Goal: Task Accomplishment & Management: Manage account settings

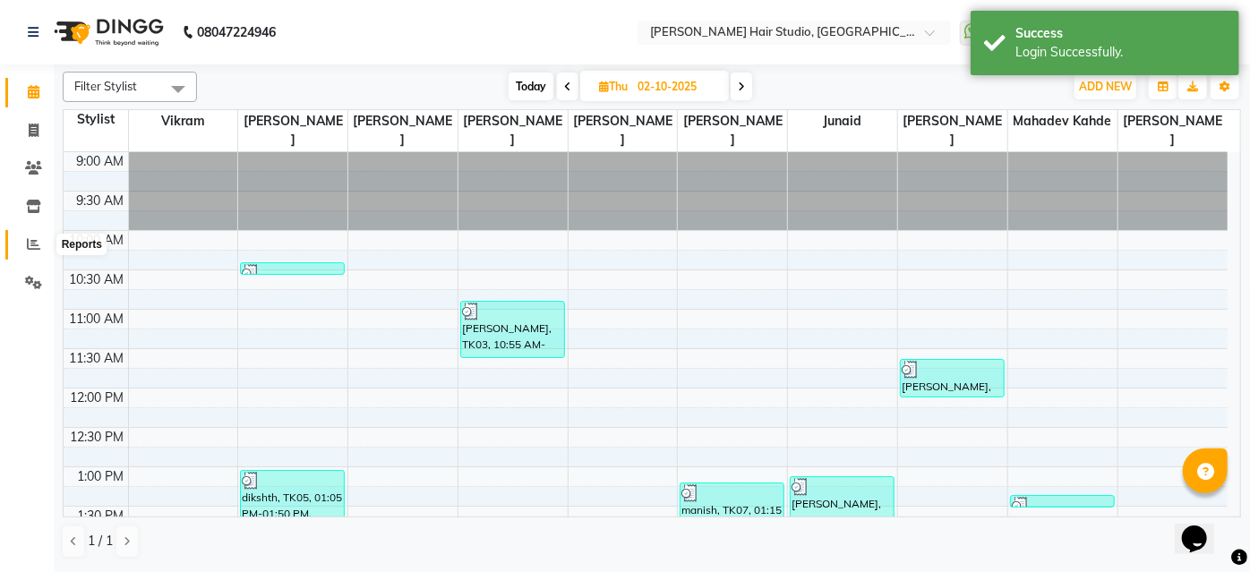
click at [31, 239] on icon at bounding box center [33, 243] width 13 height 13
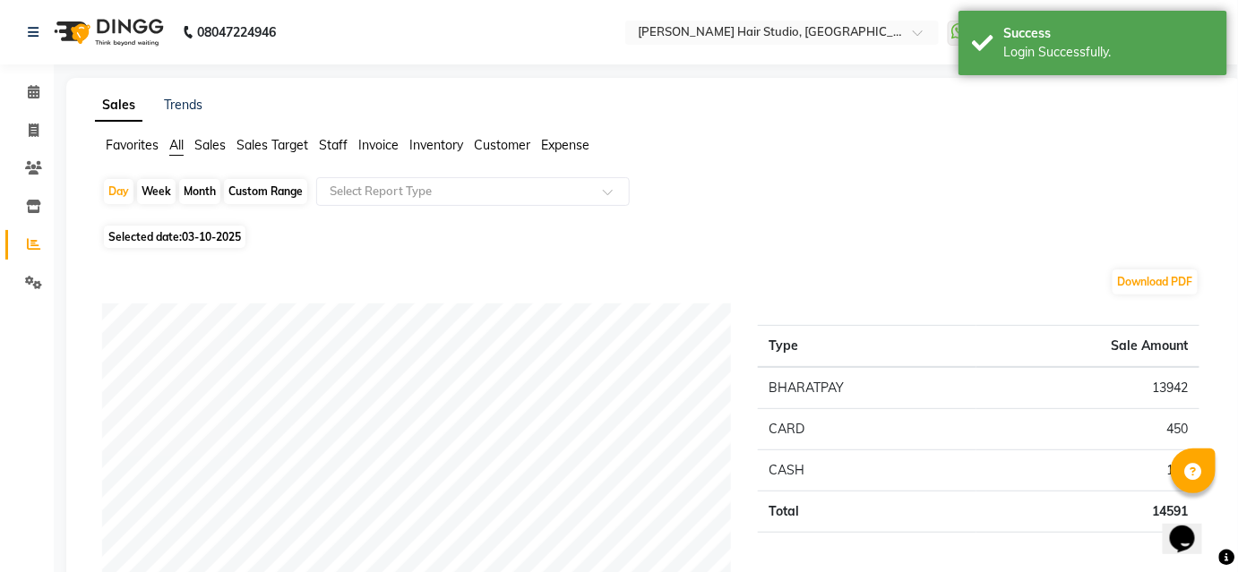
click at [334, 140] on span "Staff" at bounding box center [333, 145] width 29 height 16
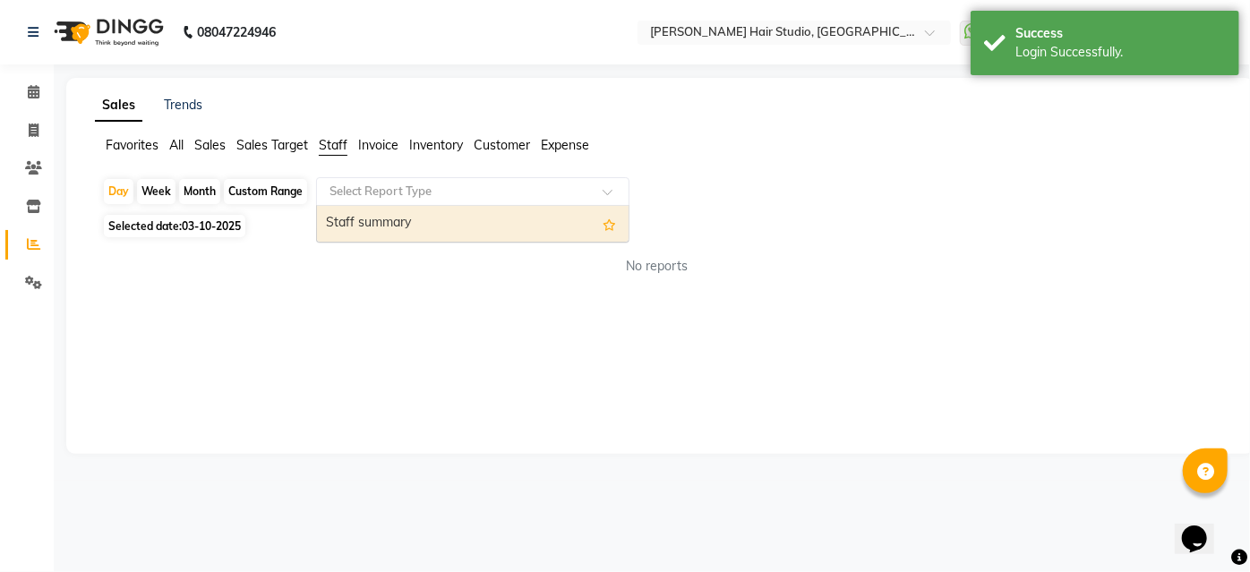
click at [409, 197] on input "text" at bounding box center [455, 192] width 258 height 18
click at [426, 220] on div "Staff summary" at bounding box center [473, 224] width 312 height 36
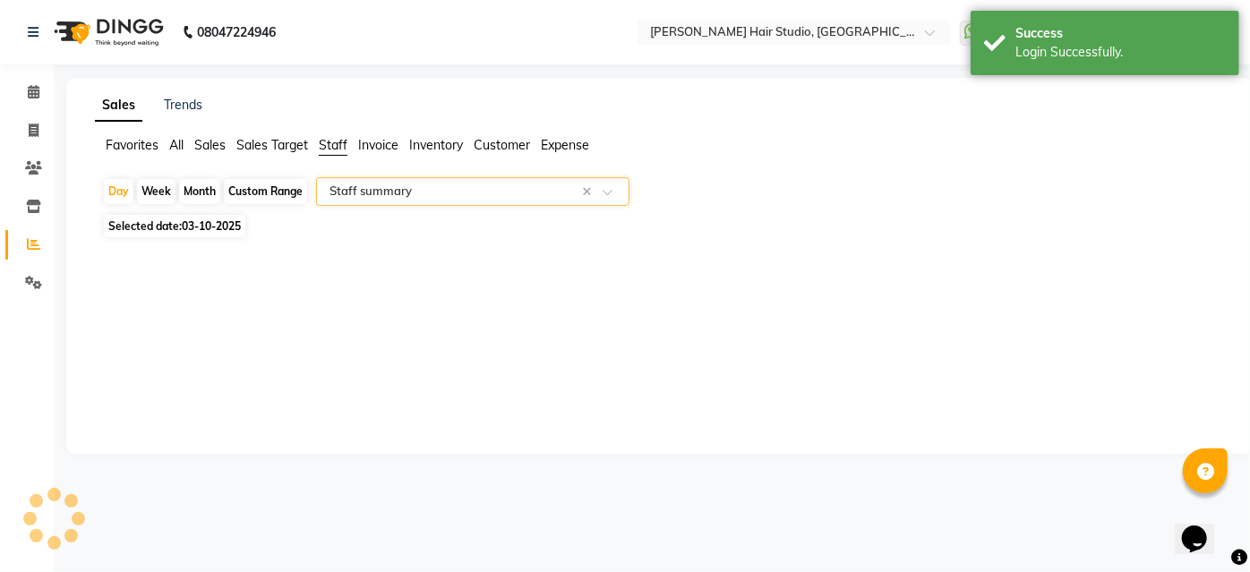
select select "full_report"
select select "csv"
click at [183, 215] on span "Selected date: 03-10-2025" at bounding box center [174, 226] width 141 height 22
select select "10"
select select "2025"
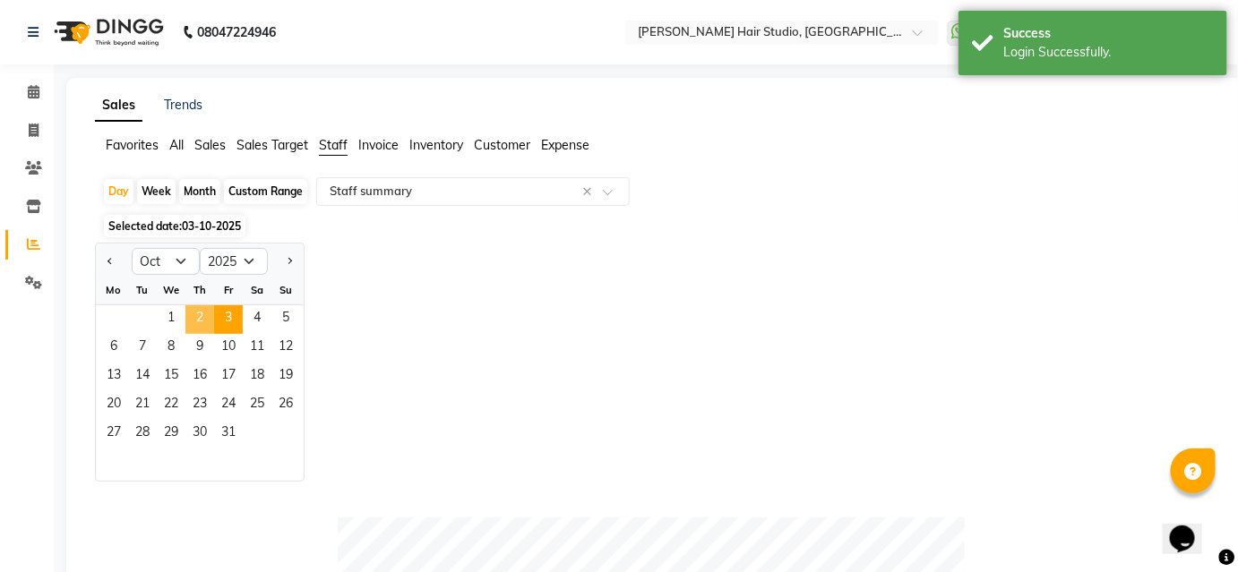
click at [197, 314] on span "2" at bounding box center [199, 319] width 29 height 29
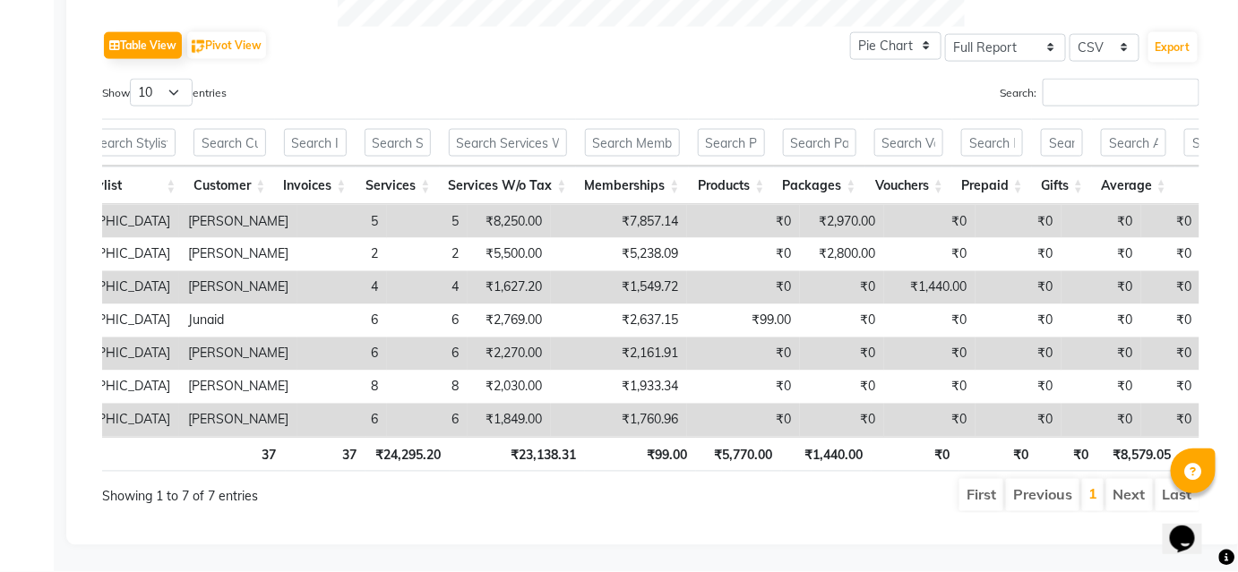
scroll to position [0, 267]
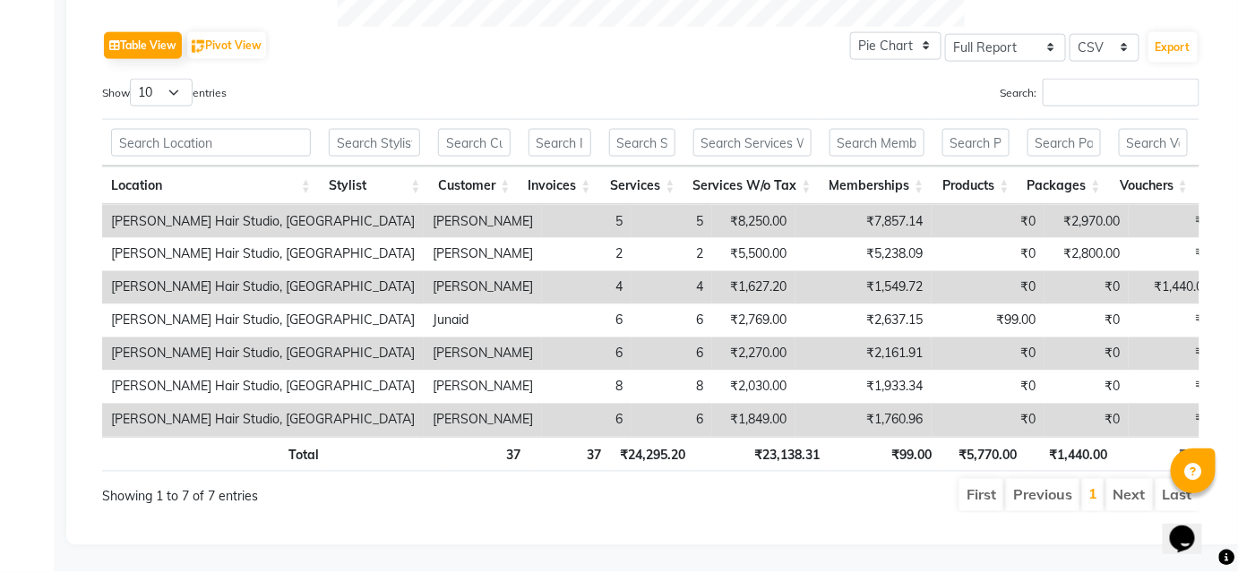
click at [730, 83] on div "Search:" at bounding box center [932, 96] width 536 height 35
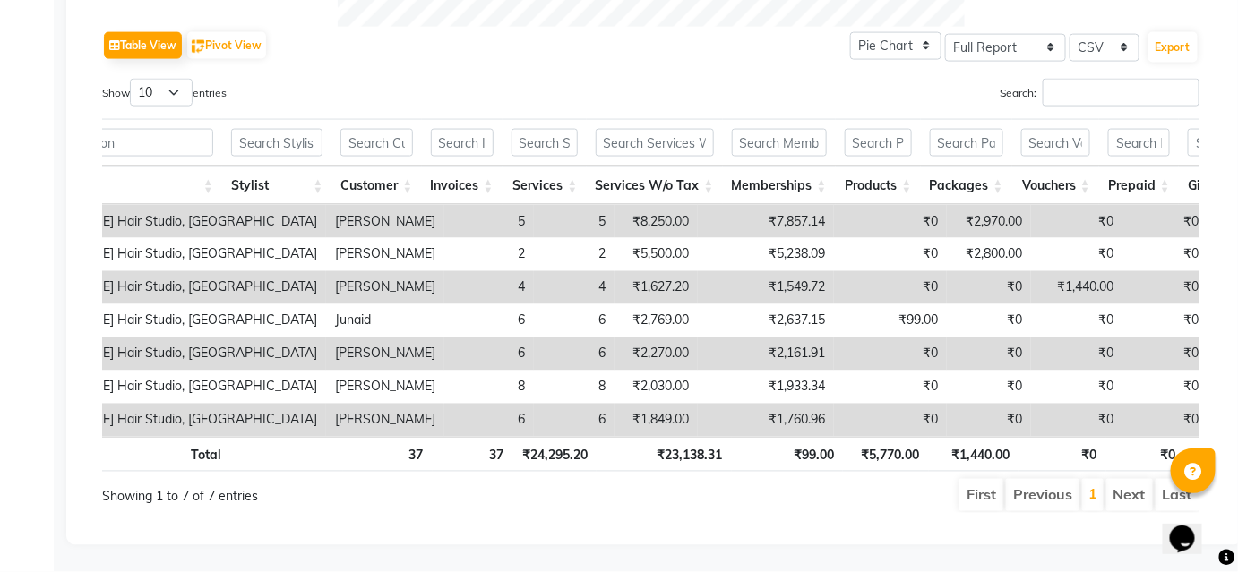
scroll to position [0, 356]
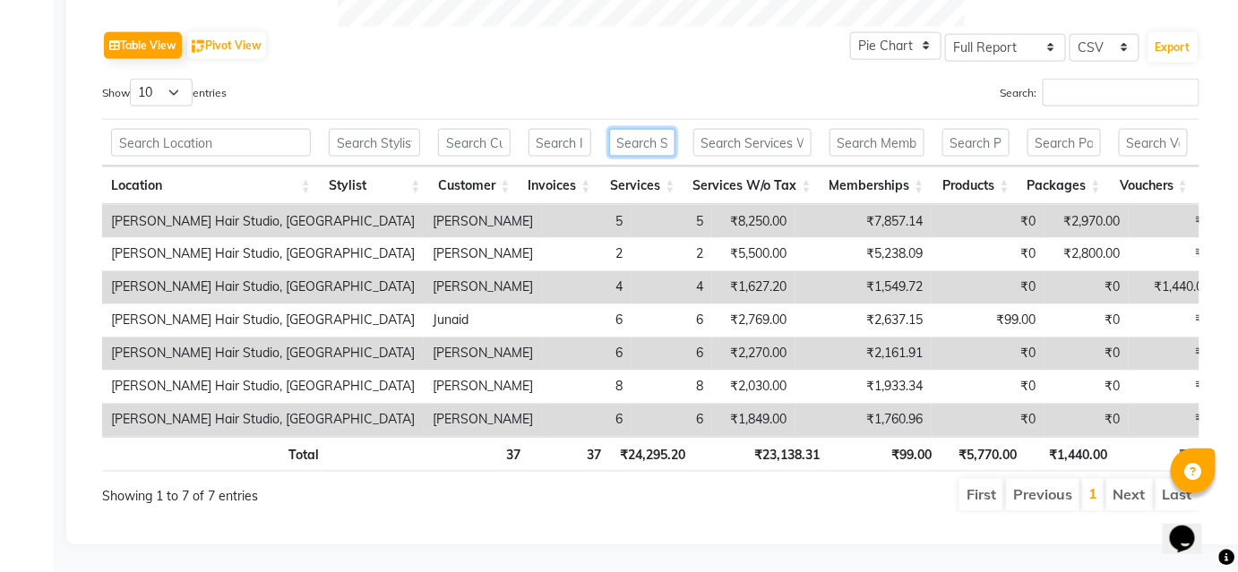
click at [630, 129] on input "text" at bounding box center [642, 143] width 66 height 28
click at [556, 129] on input "text" at bounding box center [559, 143] width 63 height 28
click at [470, 129] on input "text" at bounding box center [474, 143] width 72 height 28
drag, startPoint x: 398, startPoint y: 114, endPoint x: 483, endPoint y: 124, distance: 84.7
click at [398, 129] on input "text" at bounding box center [375, 143] width 92 height 28
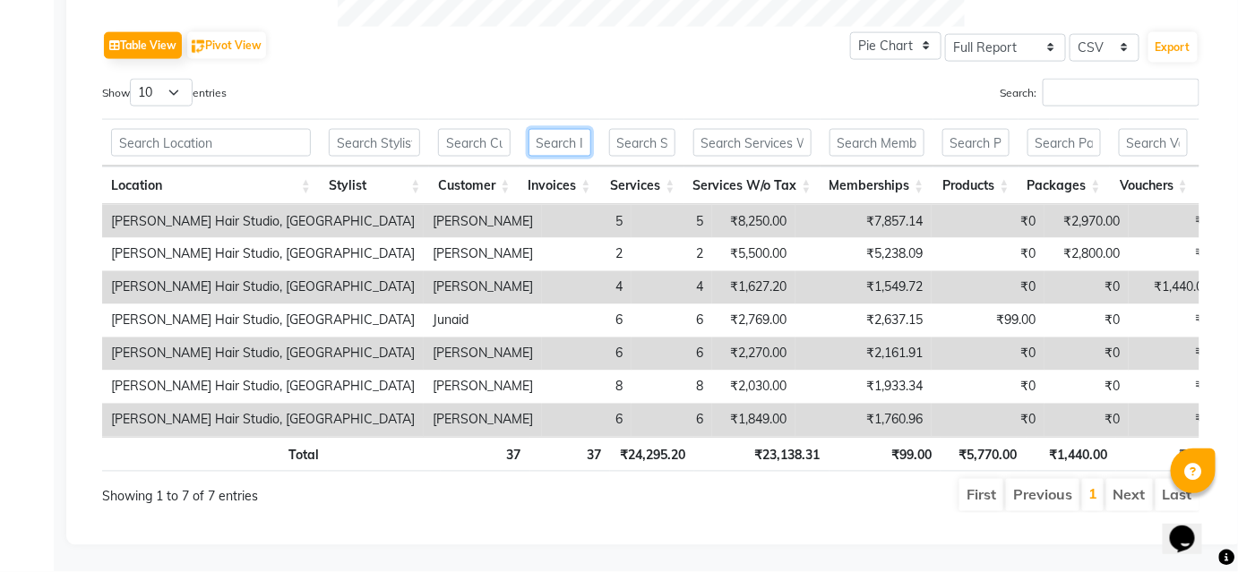
click at [548, 129] on input "text" at bounding box center [559, 143] width 63 height 28
click at [518, 124] on th at bounding box center [474, 142] width 90 height 47
drag, startPoint x: 459, startPoint y: 124, endPoint x: 518, endPoint y: 124, distance: 59.1
click at [463, 129] on input "text" at bounding box center [474, 143] width 72 height 28
click at [585, 129] on input "text" at bounding box center [559, 143] width 63 height 28
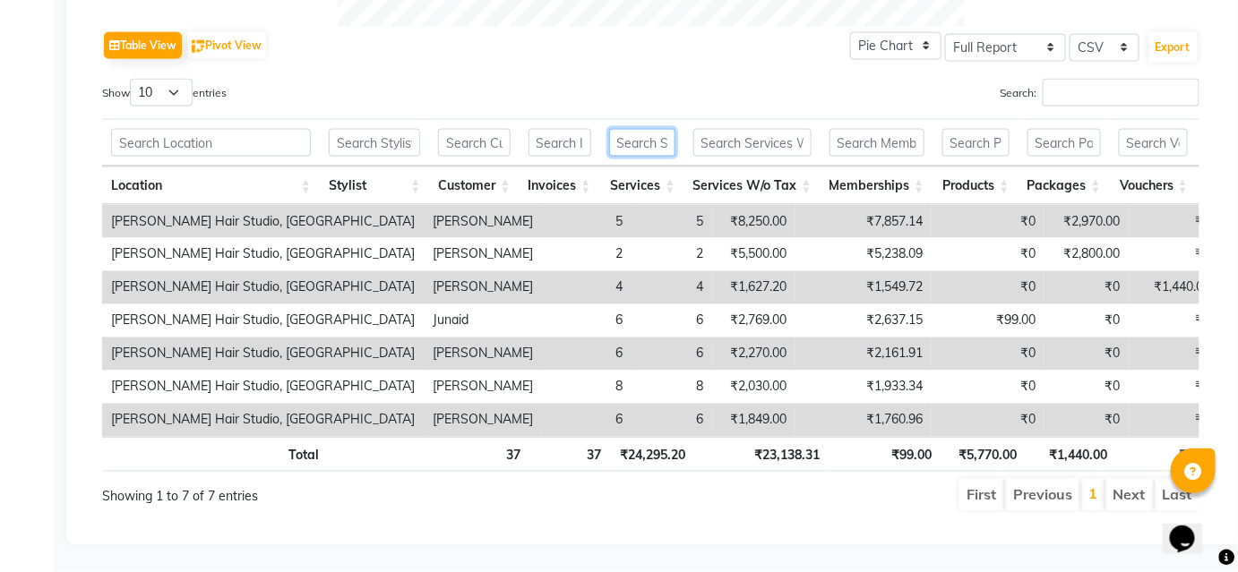
click at [640, 129] on input "text" at bounding box center [642, 143] width 66 height 28
click at [765, 129] on input "text" at bounding box center [752, 143] width 118 height 28
click at [924, 129] on input "text" at bounding box center [876, 143] width 95 height 28
click at [757, 129] on input "text" at bounding box center [752, 143] width 118 height 28
click at [643, 129] on input "text" at bounding box center [642, 143] width 66 height 28
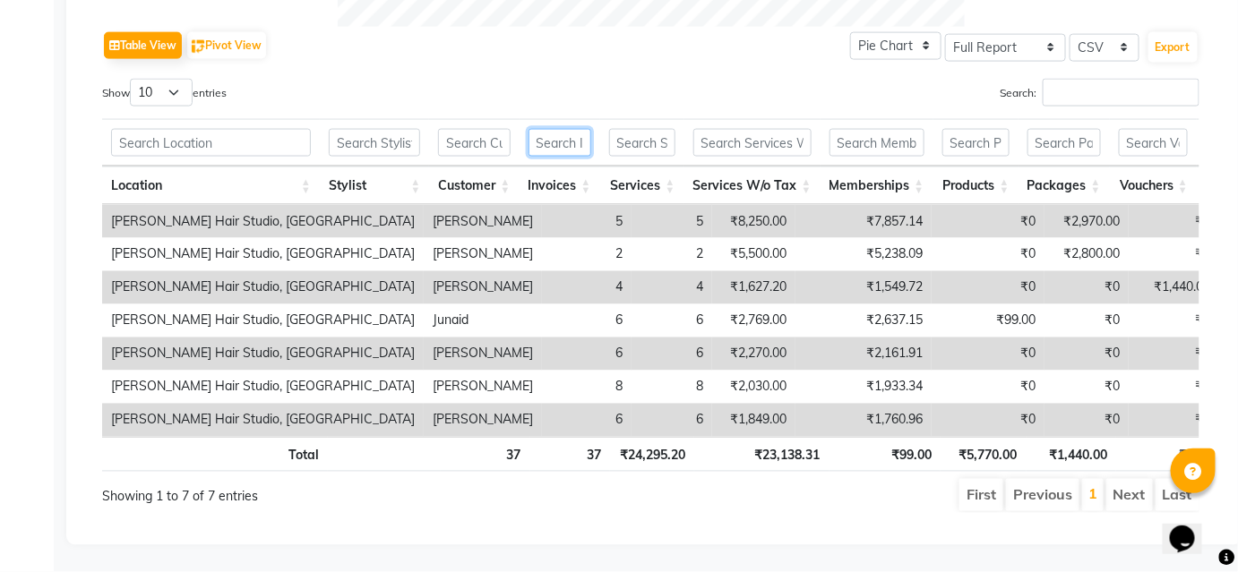
click at [573, 129] on input "text" at bounding box center [559, 143] width 63 height 28
click at [658, 129] on input "text" at bounding box center [642, 143] width 66 height 28
click at [661, 79] on div "Search:" at bounding box center [932, 96] width 562 height 35
click at [663, 129] on input "text" at bounding box center [642, 143] width 66 height 28
click at [647, 129] on input "text" at bounding box center [642, 143] width 66 height 28
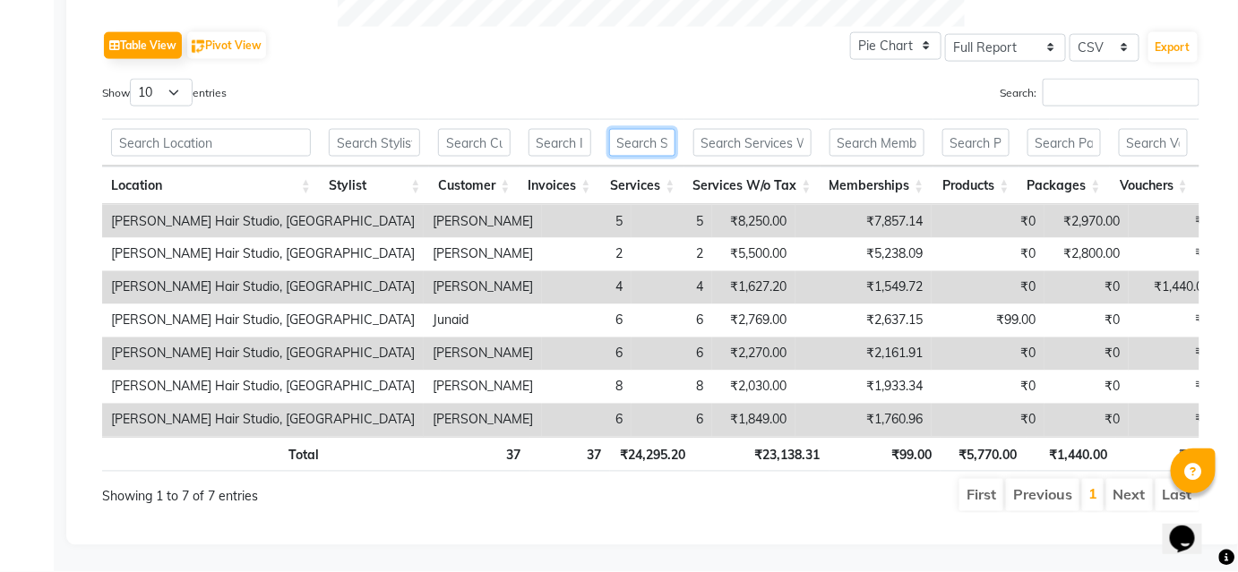
click at [649, 129] on input "text" at bounding box center [642, 143] width 66 height 28
click at [640, 129] on input "text" at bounding box center [642, 143] width 66 height 28
drag, startPoint x: 747, startPoint y: 124, endPoint x: 558, endPoint y: 97, distance: 190.8
click at [745, 129] on input "text" at bounding box center [752, 143] width 118 height 28
click at [645, 129] on input "text" at bounding box center [642, 143] width 66 height 28
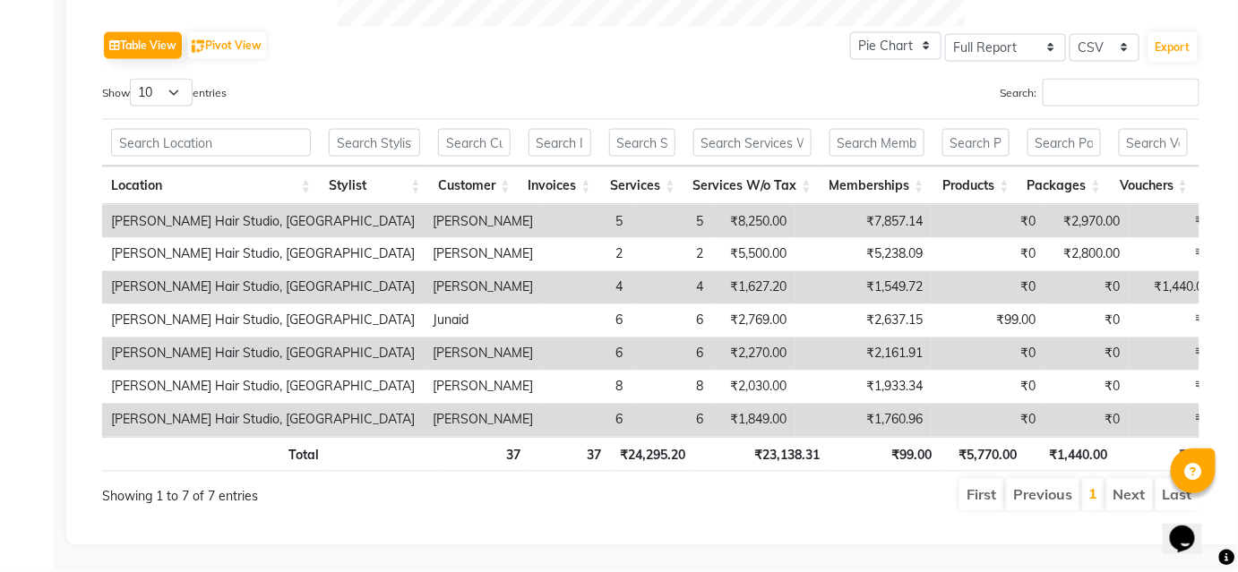
click at [531, 119] on th at bounding box center [559, 142] width 81 height 47
click at [610, 119] on th at bounding box center [642, 142] width 84 height 47
click at [559, 129] on input "text" at bounding box center [559, 143] width 63 height 28
click at [645, 129] on input "text" at bounding box center [642, 143] width 66 height 28
click at [664, 129] on input "text" at bounding box center [642, 143] width 66 height 28
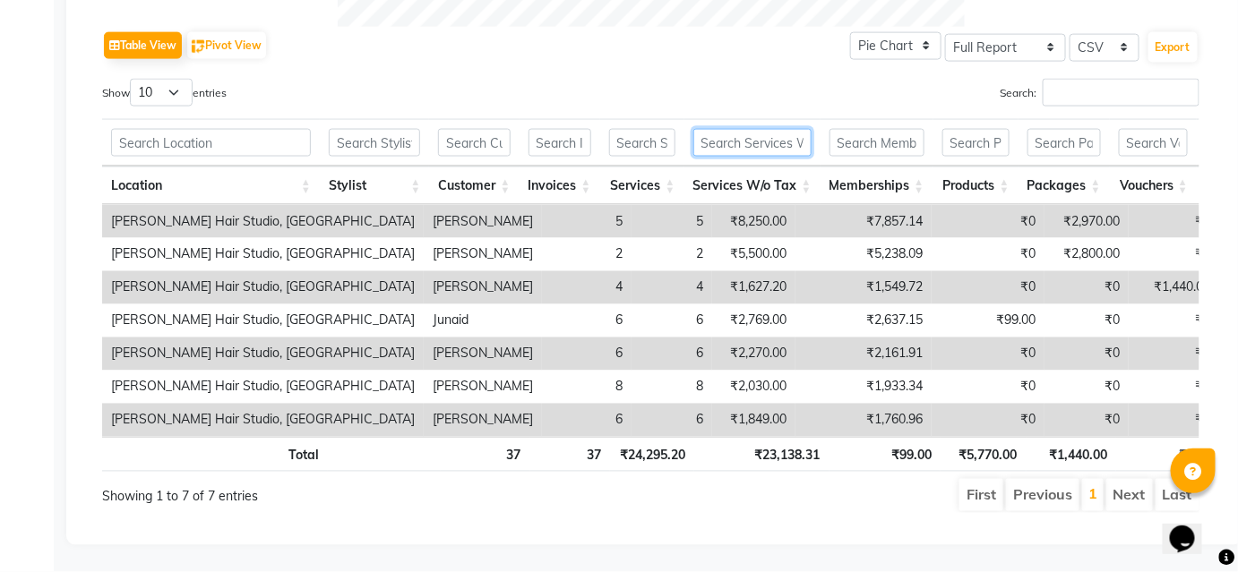
click at [756, 129] on input "text" at bounding box center [752, 143] width 118 height 28
click at [639, 119] on th at bounding box center [642, 142] width 84 height 47
click at [566, 119] on th at bounding box center [559, 142] width 81 height 47
click at [566, 129] on input "text" at bounding box center [559, 143] width 63 height 28
click at [655, 129] on input "text" at bounding box center [642, 143] width 66 height 28
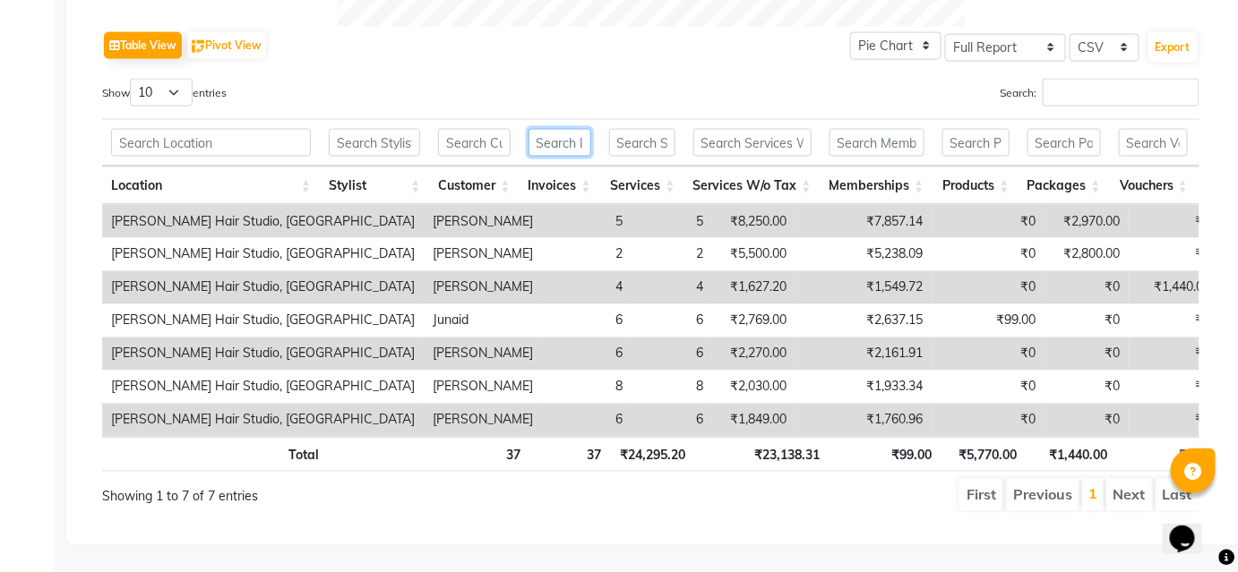
click at [553, 129] on input "text" at bounding box center [559, 143] width 63 height 28
click at [654, 129] on input "text" at bounding box center [642, 143] width 66 height 28
click at [562, 129] on input "text" at bounding box center [559, 143] width 63 height 28
click at [660, 129] on input "text" at bounding box center [642, 143] width 66 height 28
click at [574, 129] on input "text" at bounding box center [559, 143] width 63 height 28
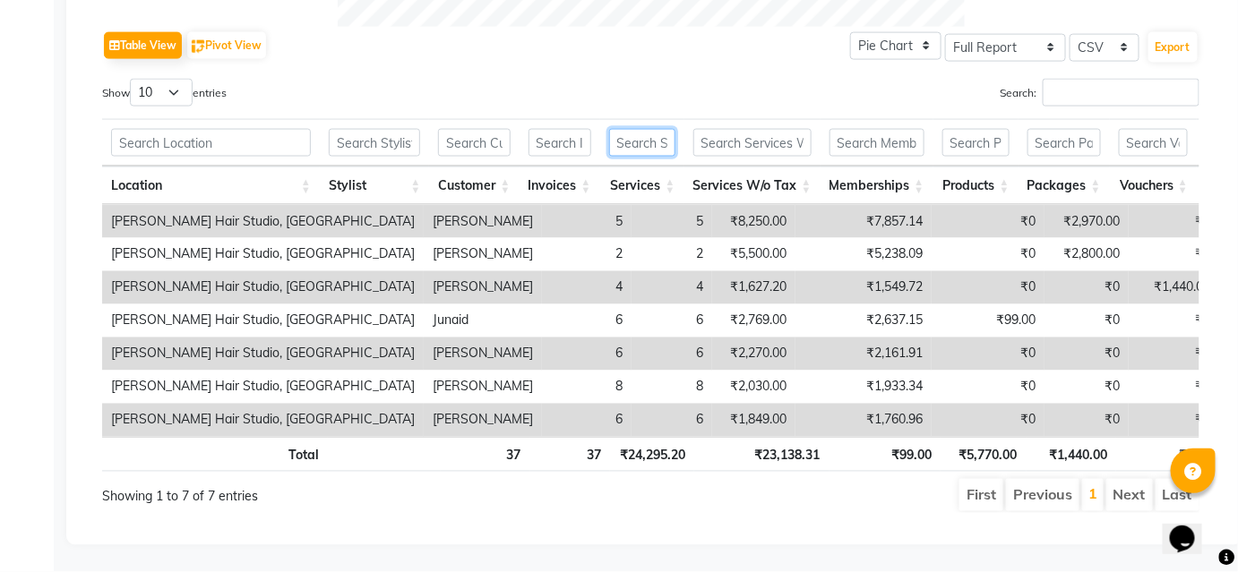
click at [662, 129] on input "text" at bounding box center [642, 143] width 66 height 28
click at [569, 129] on input "text" at bounding box center [559, 143] width 63 height 28
click at [638, 129] on input "text" at bounding box center [642, 143] width 66 height 28
click at [545, 129] on input "text" at bounding box center [559, 143] width 63 height 28
click at [675, 129] on input "text" at bounding box center [642, 143] width 66 height 28
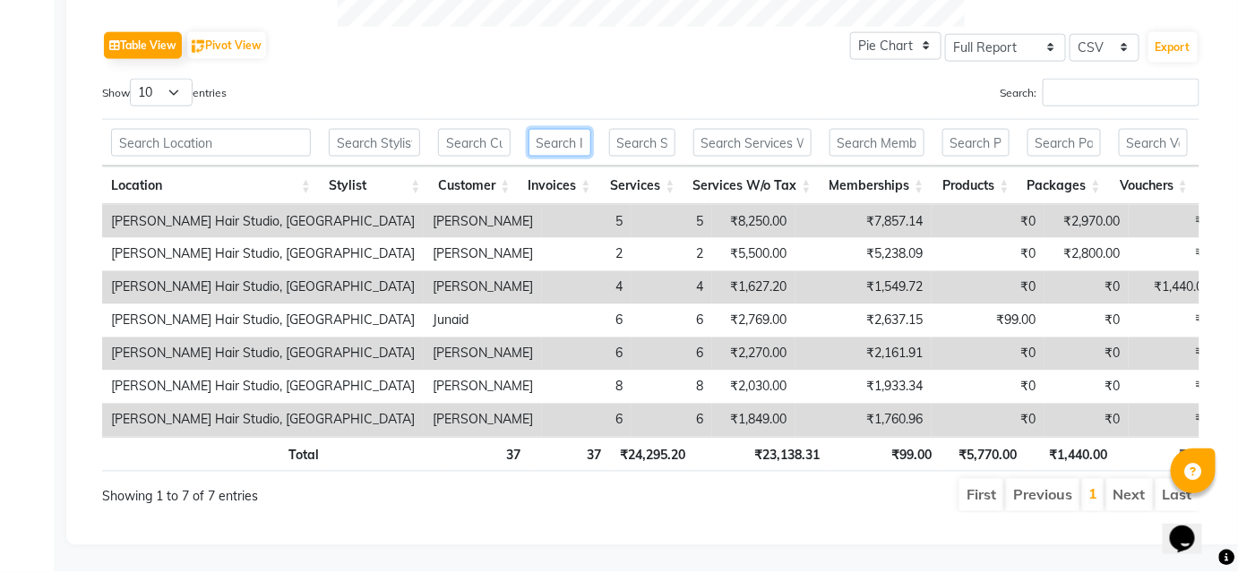
click at [551, 129] on input "text" at bounding box center [559, 143] width 63 height 28
click at [650, 129] on input "text" at bounding box center [642, 143] width 66 height 28
click at [577, 129] on input "text" at bounding box center [559, 143] width 63 height 28
click at [660, 129] on input "text" at bounding box center [642, 143] width 66 height 28
click at [662, 129] on input "text" at bounding box center [642, 143] width 66 height 28
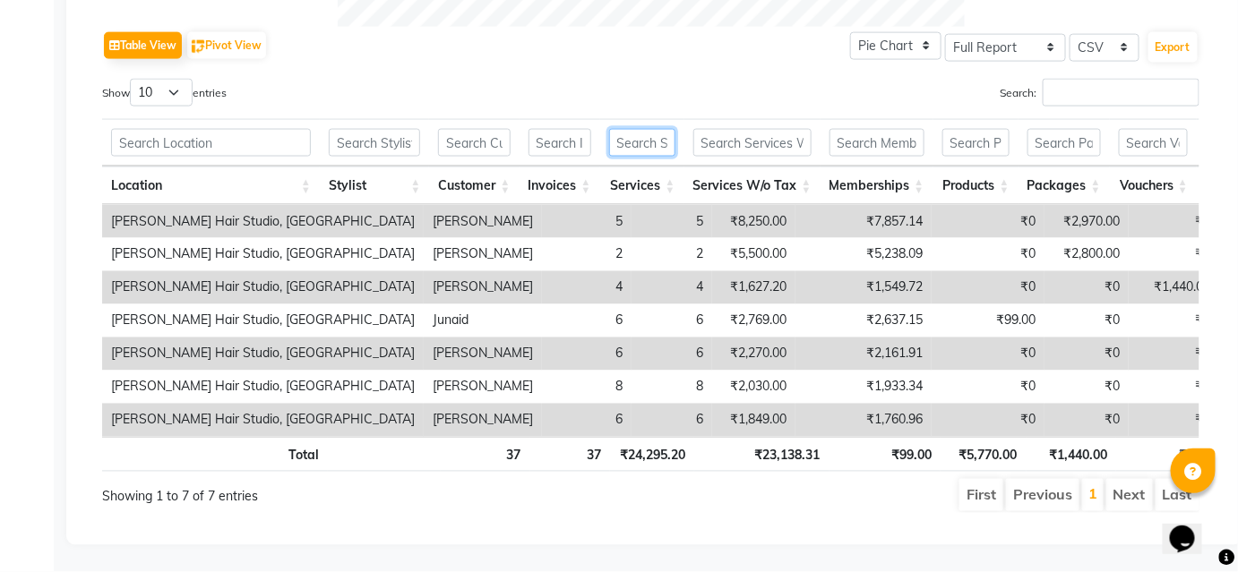
click at [634, 129] on input "text" at bounding box center [642, 143] width 66 height 28
click at [714, 129] on input "text" at bounding box center [752, 143] width 118 height 28
click at [650, 129] on input "text" at bounding box center [642, 143] width 66 height 28
click at [576, 129] on input "text" at bounding box center [559, 143] width 63 height 28
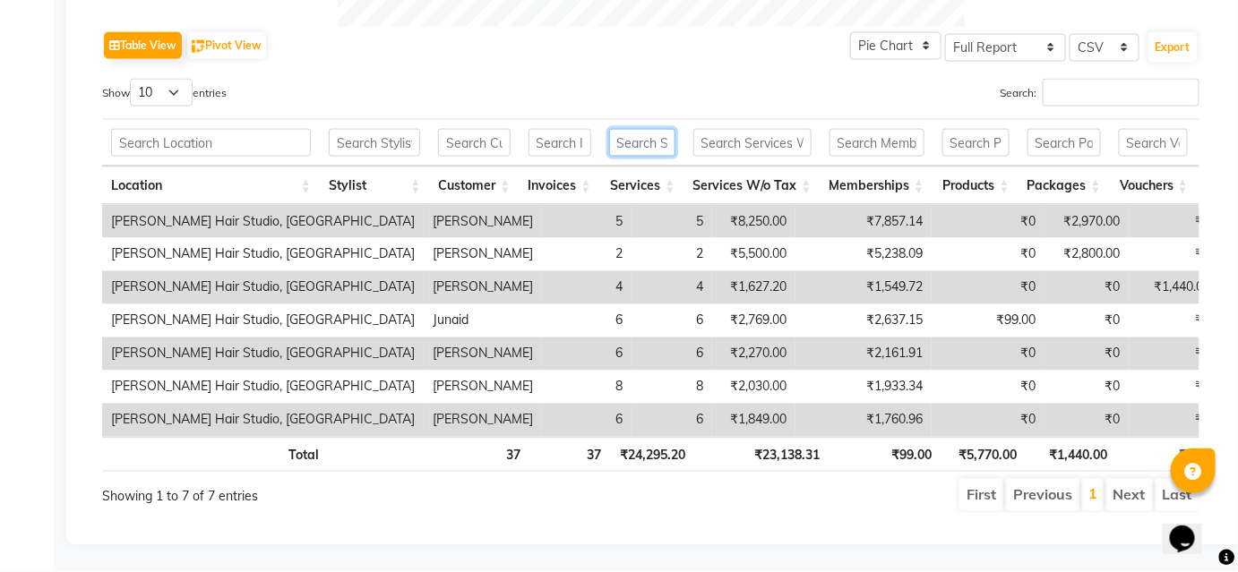
click at [664, 129] on input "text" at bounding box center [642, 143] width 66 height 28
click at [728, 129] on input "text" at bounding box center [752, 143] width 118 height 28
click at [671, 129] on input "text" at bounding box center [642, 143] width 66 height 28
click at [576, 129] on input "text" at bounding box center [559, 143] width 63 height 28
click at [661, 129] on input "text" at bounding box center [642, 143] width 66 height 28
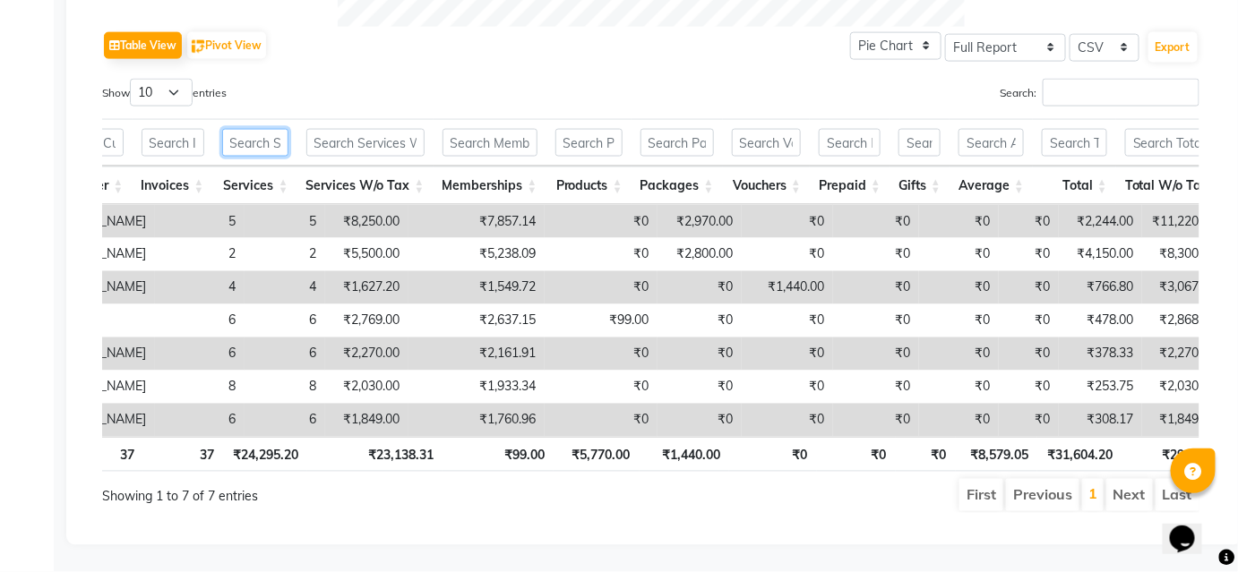
scroll to position [0, 729]
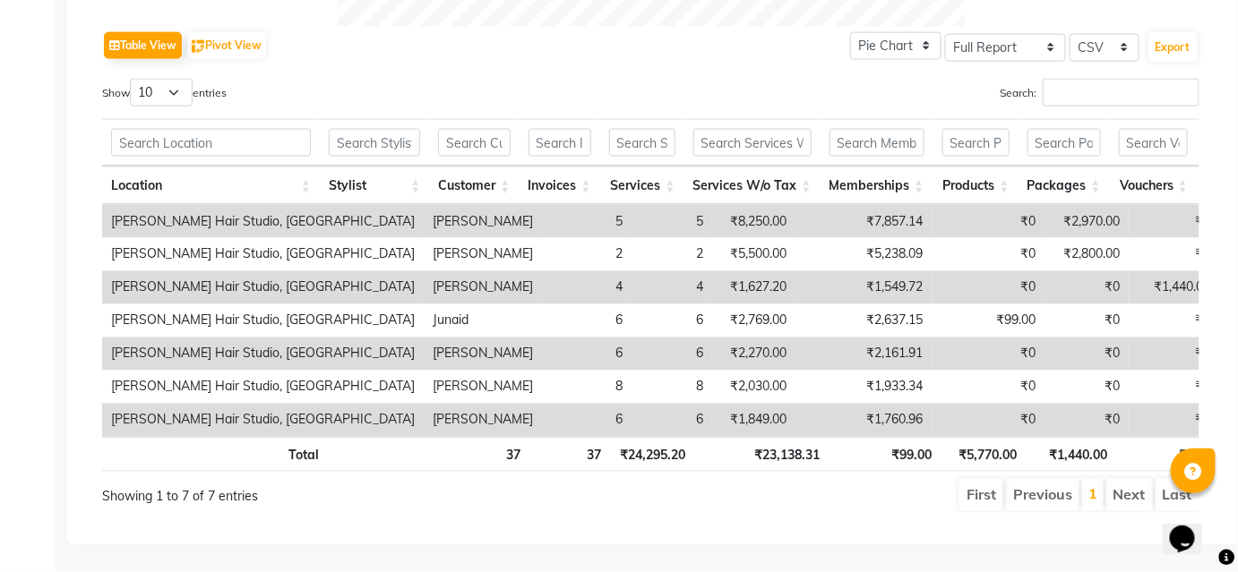
click at [778, 79] on div "Search:" at bounding box center [932, 96] width 536 height 35
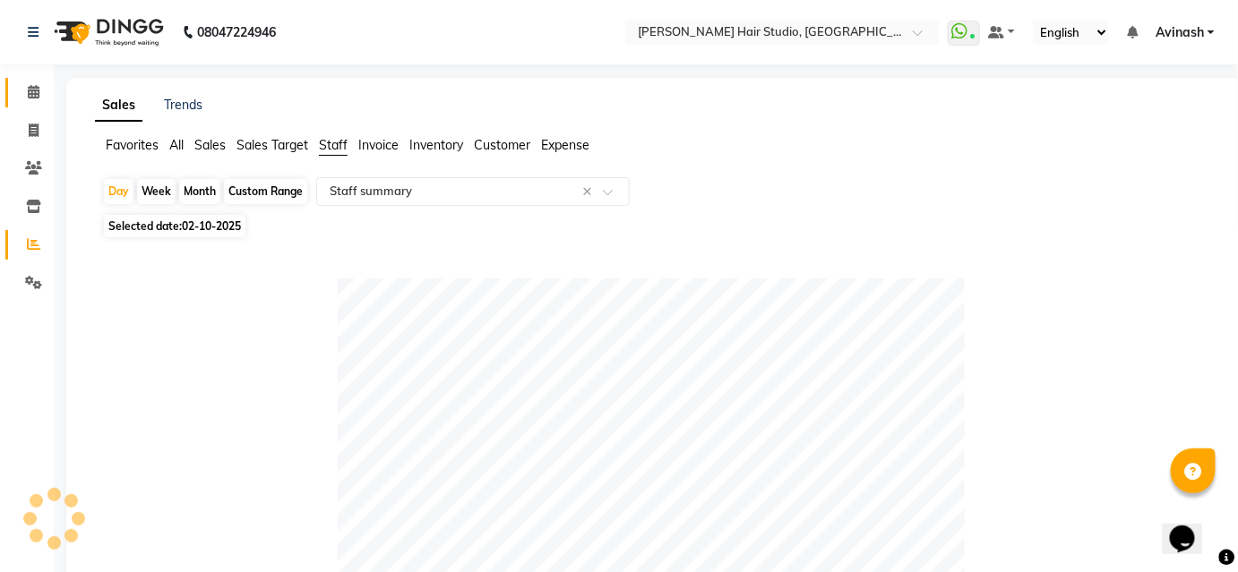
click at [33, 90] on icon at bounding box center [34, 91] width 12 height 13
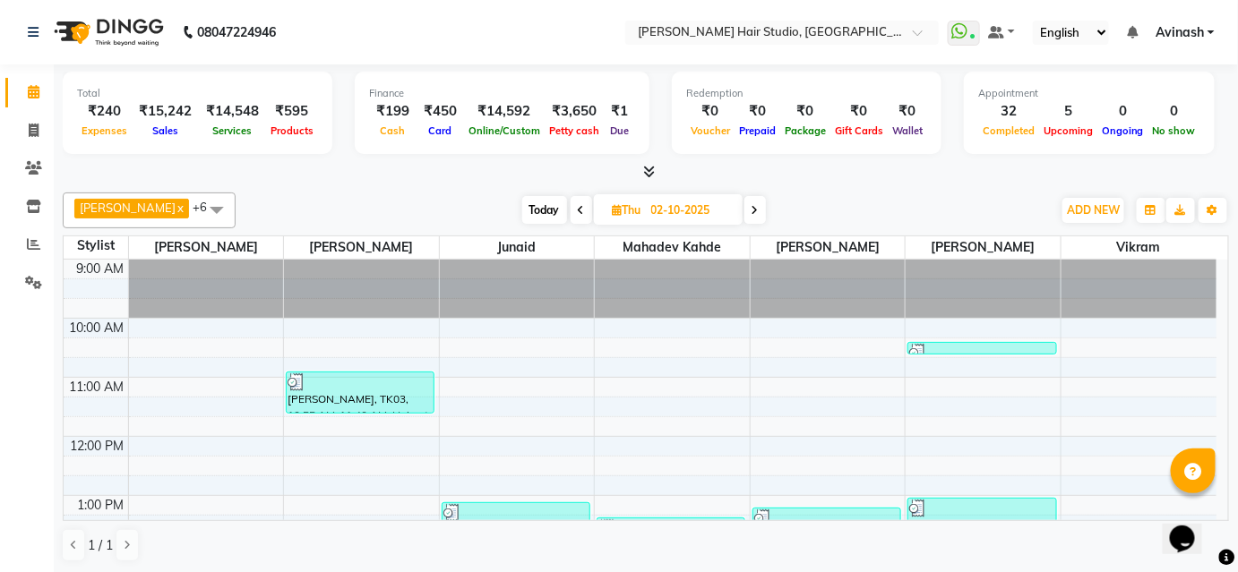
click at [1191, 35] on span "Avinash" at bounding box center [1179, 32] width 48 height 19
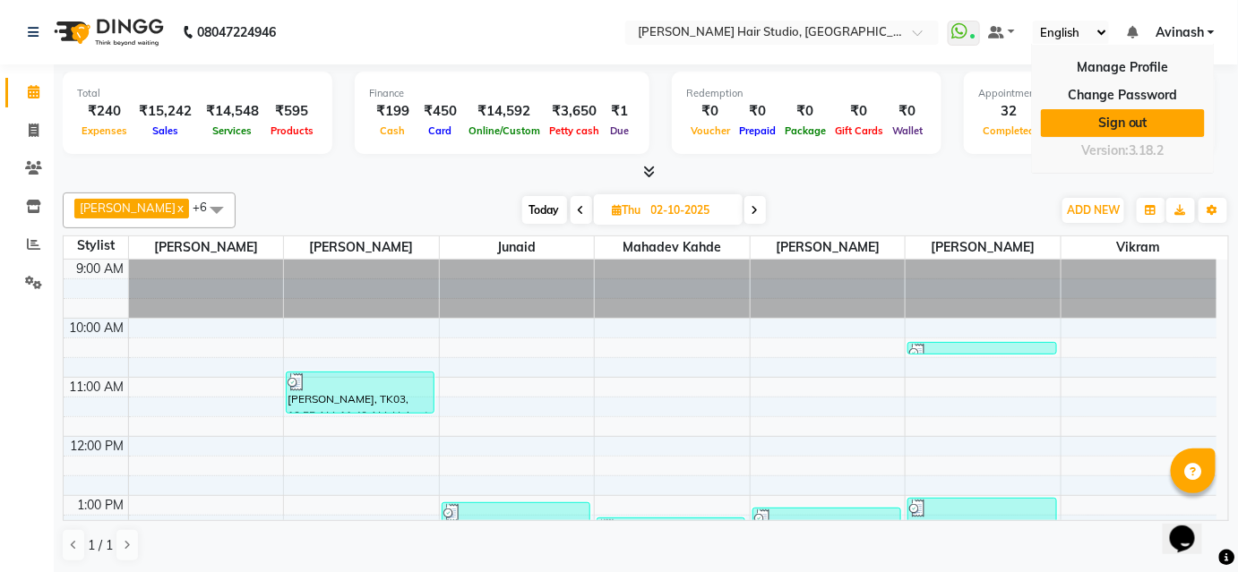
click at [1121, 114] on link "Sign out" at bounding box center [1123, 123] width 164 height 28
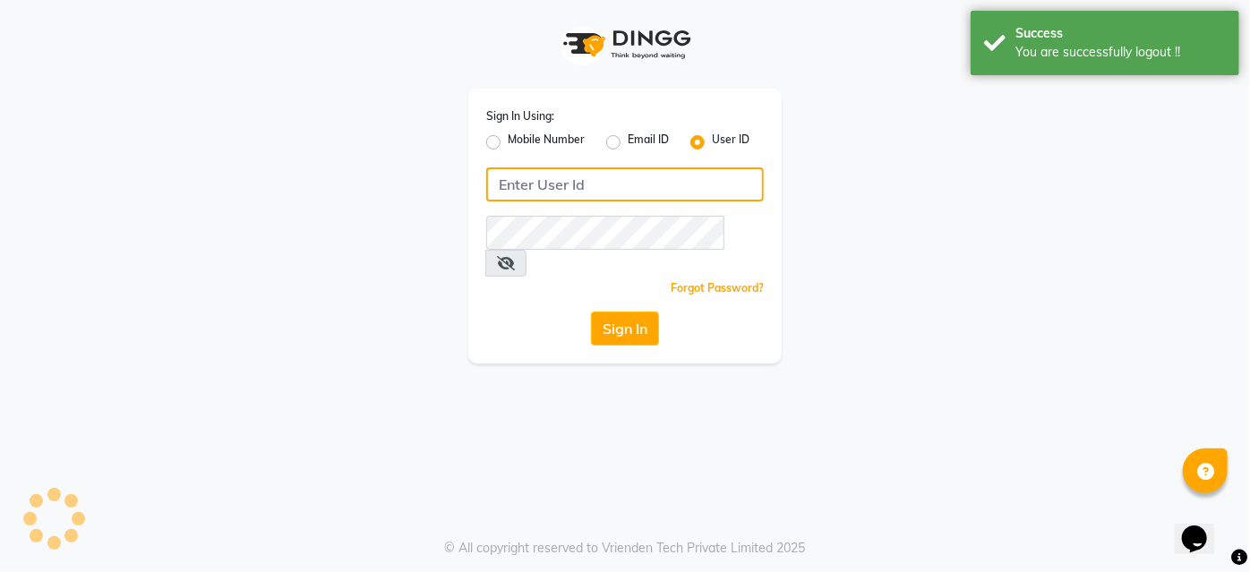
type input "9860439414"
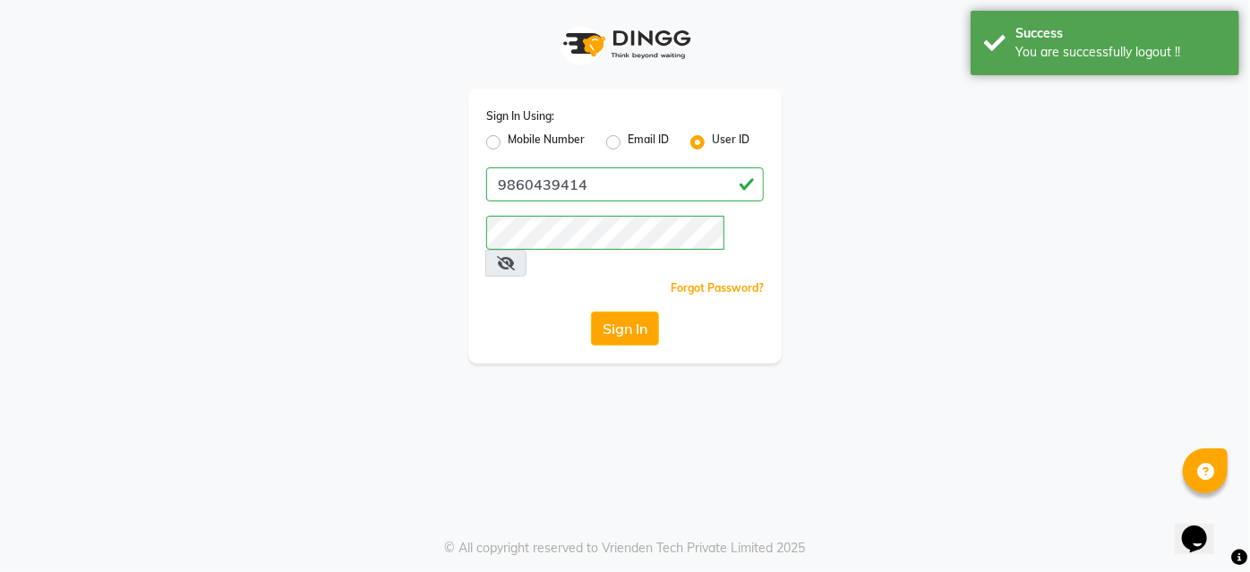
click at [508, 143] on label "Mobile Number" at bounding box center [546, 142] width 77 height 21
click at [508, 143] on input "Mobile Number" at bounding box center [514, 138] width 12 height 12
radio input "true"
radio input "false"
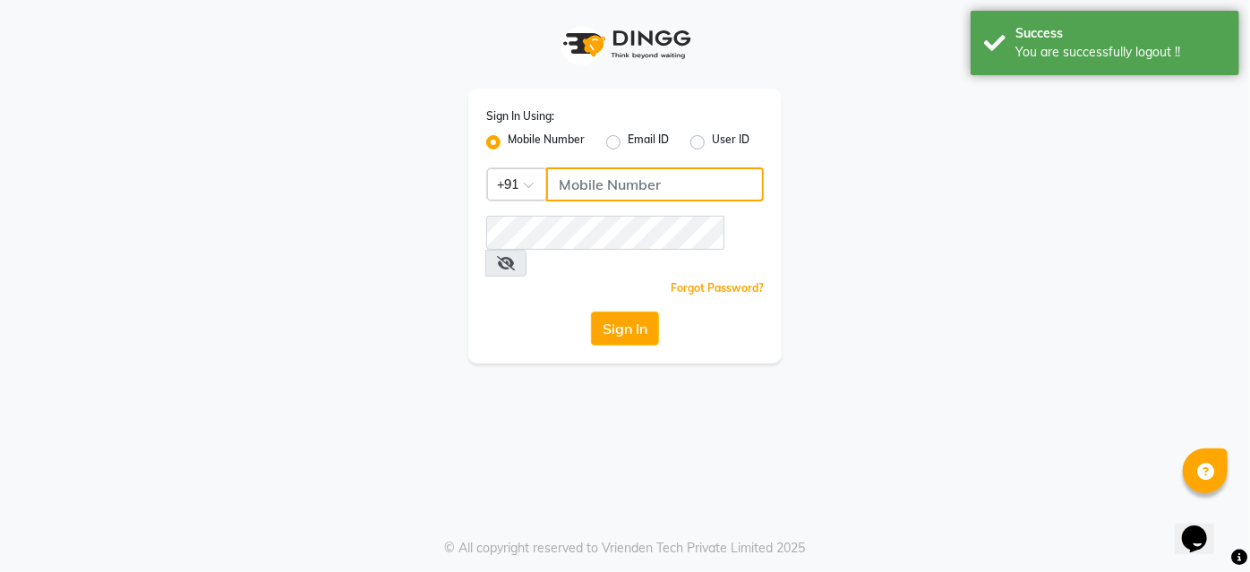
click at [587, 177] on input "Username" at bounding box center [655, 184] width 218 height 34
type input "9637373219"
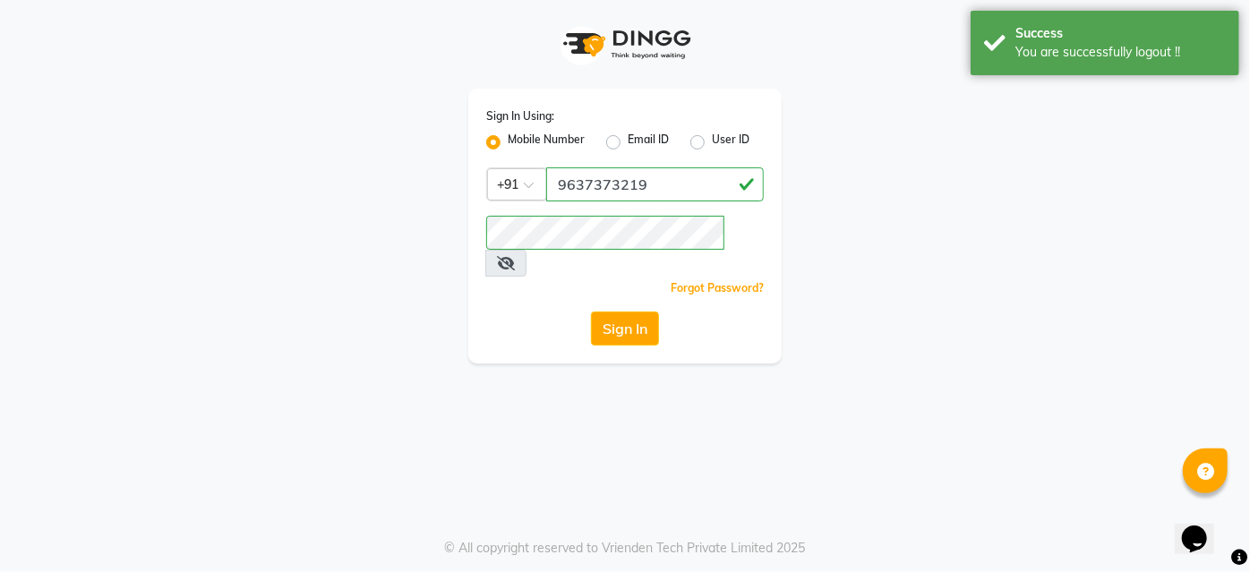
click at [508, 138] on label "Mobile Number" at bounding box center [546, 142] width 77 height 21
click at [508, 138] on input "Mobile Number" at bounding box center [514, 138] width 12 height 12
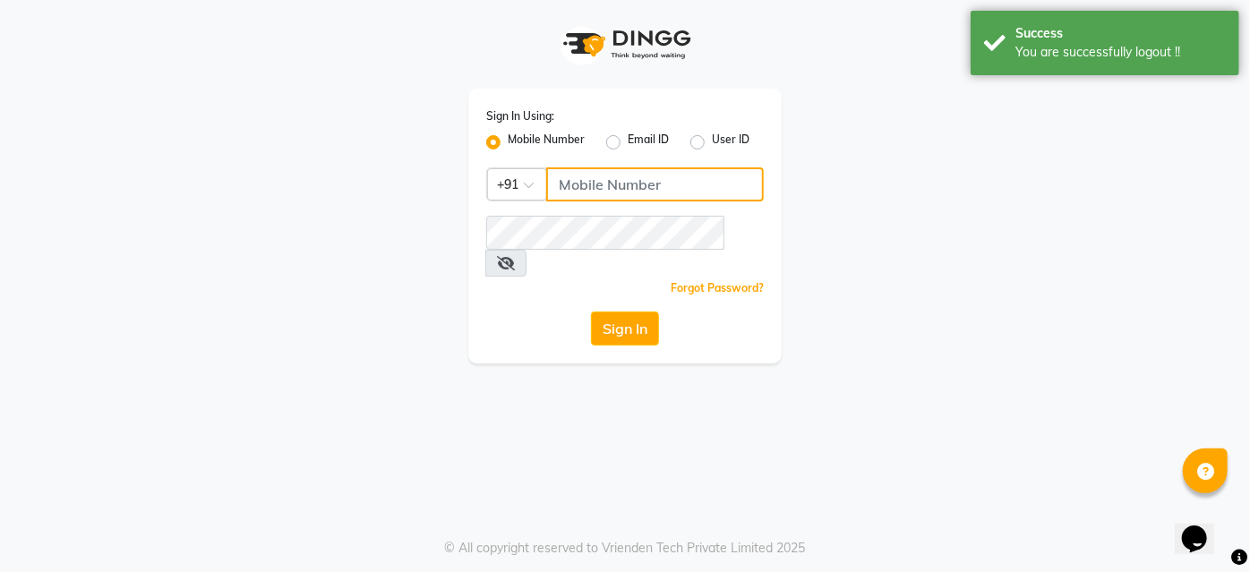
click at [601, 173] on input "Username" at bounding box center [655, 184] width 218 height 34
type input "9860439414"
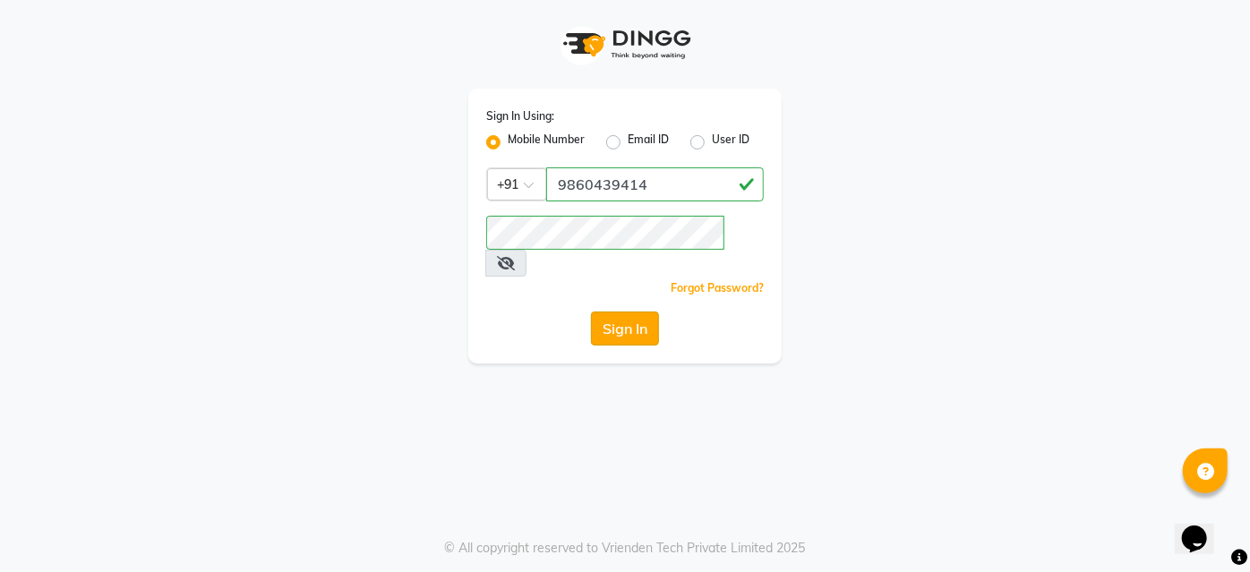
click at [638, 312] on button "Sign In" at bounding box center [625, 329] width 68 height 34
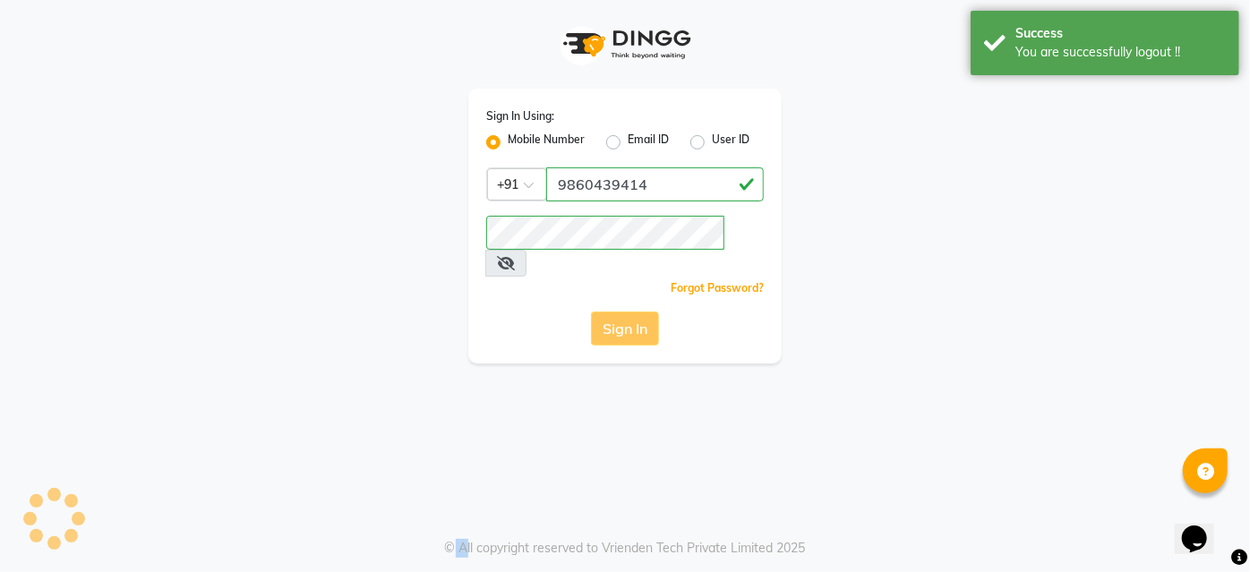
click at [638, 312] on div "Sign In" at bounding box center [625, 329] width 278 height 34
